Goal: Find specific page/section: Find specific page/section

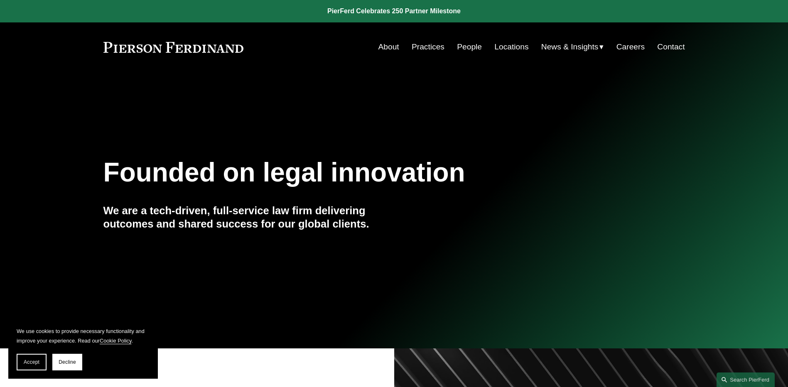
click at [468, 46] on link "People" at bounding box center [469, 47] width 25 height 16
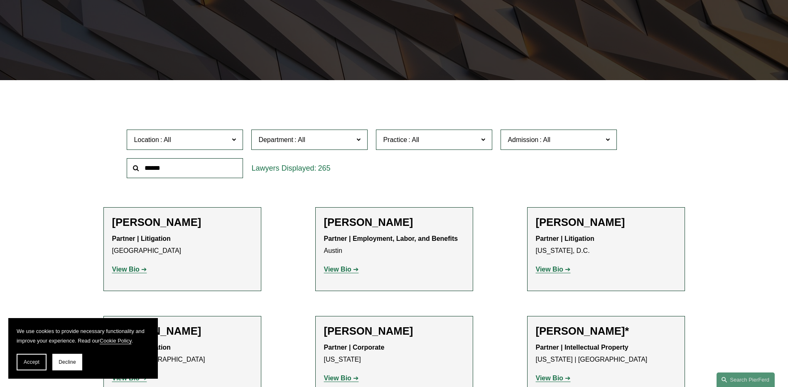
scroll to position [166, 0]
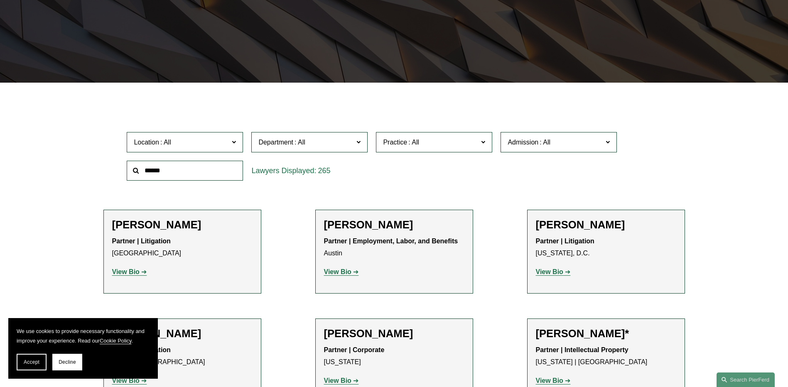
click at [187, 170] on input "text" at bounding box center [185, 171] width 116 height 20
type input "*******"
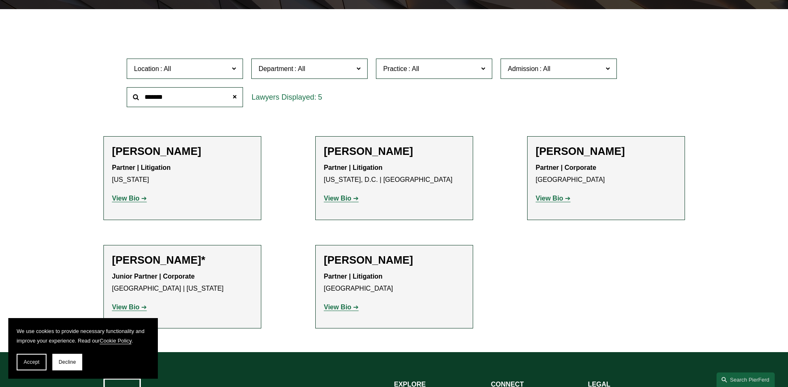
scroll to position [249, 0]
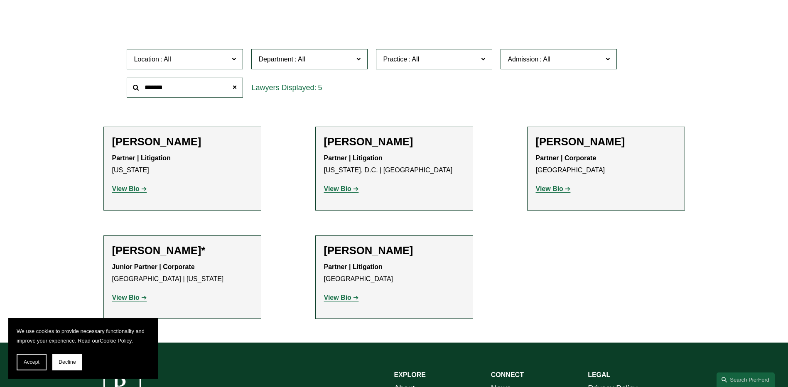
click at [348, 294] on strong "View Bio" at bounding box center [337, 297] width 27 height 7
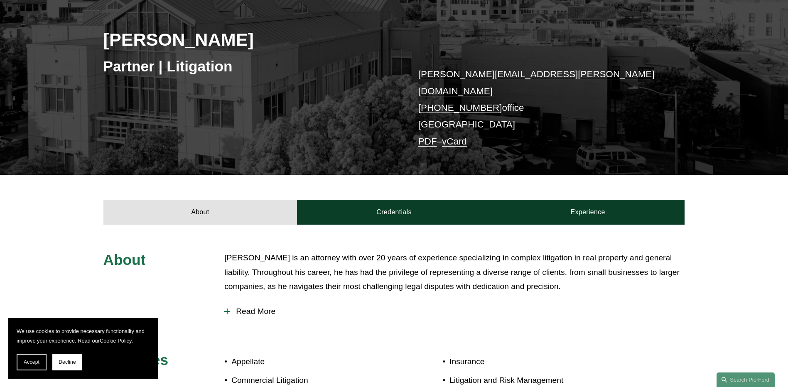
scroll to position [139, 0]
